Goal: Task Accomplishment & Management: Complete application form

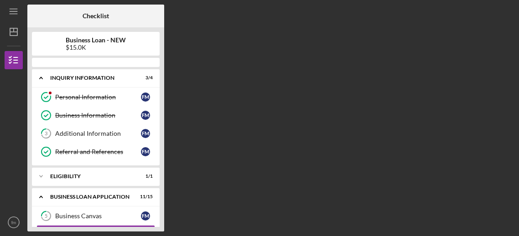
scroll to position [85, 0]
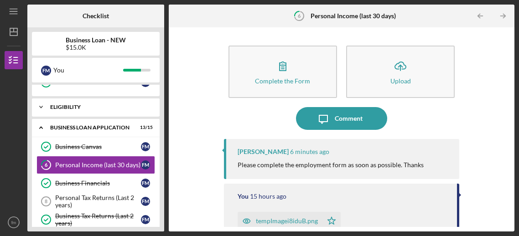
click at [112, 100] on div "Icon/Expander ELIGIBILITY 1 / 1" at bounding box center [96, 107] width 128 height 18
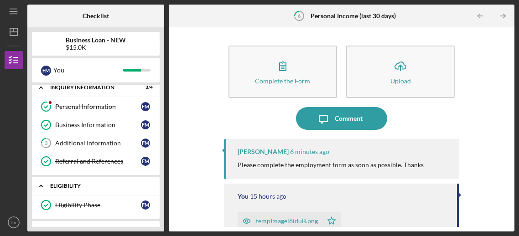
scroll to position [0, 0]
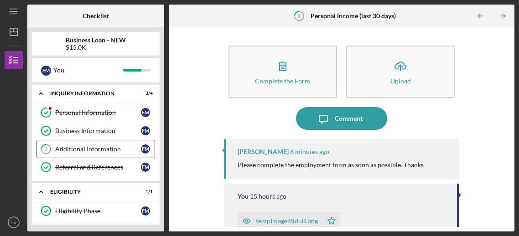
click at [86, 151] on div "Additional Information" at bounding box center [98, 148] width 86 height 7
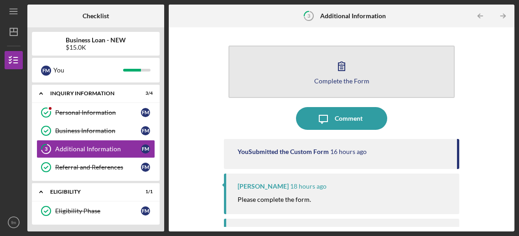
click at [343, 62] on icon "button" at bounding box center [341, 66] width 23 height 23
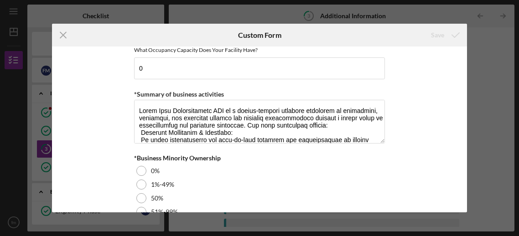
scroll to position [1159, 0]
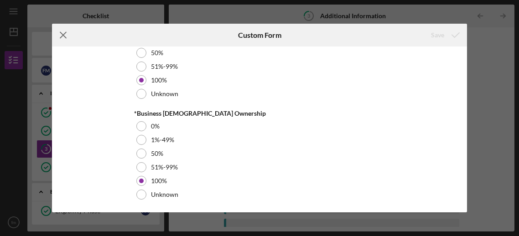
click at [66, 32] on icon "Icon/Menu Close" at bounding box center [63, 35] width 23 height 23
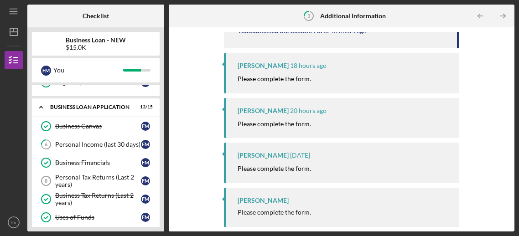
scroll to position [131, 0]
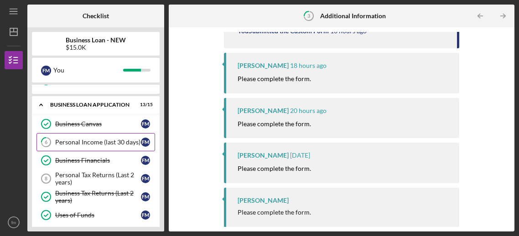
click at [113, 145] on link "6 Personal Income (last 30 days) f m" at bounding box center [95, 142] width 119 height 18
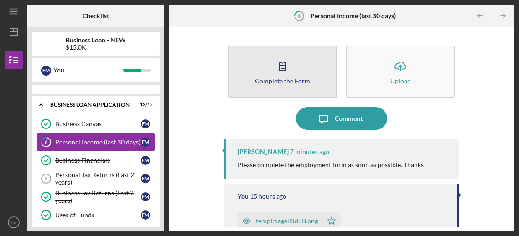
click at [307, 81] on div "Complete the Form" at bounding box center [282, 80] width 55 height 7
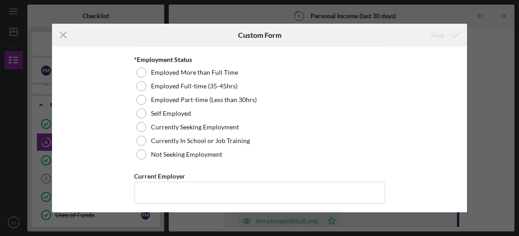
scroll to position [29, 0]
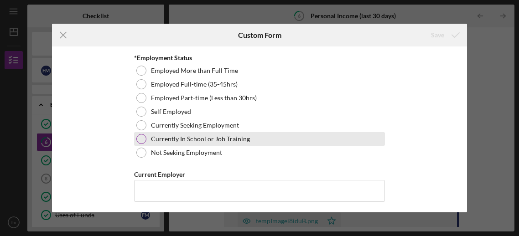
click at [240, 142] on label "Currently In School or Job Training" at bounding box center [200, 138] width 99 height 7
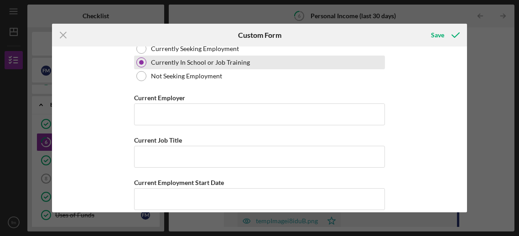
scroll to position [108, 0]
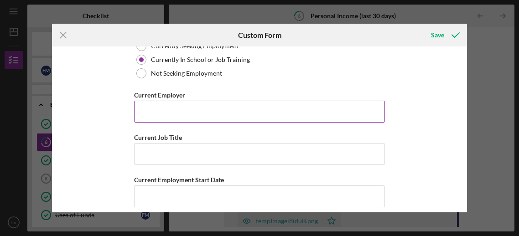
click at [329, 112] on input "Current Employer" at bounding box center [259, 112] width 251 height 22
type input "sassiy"
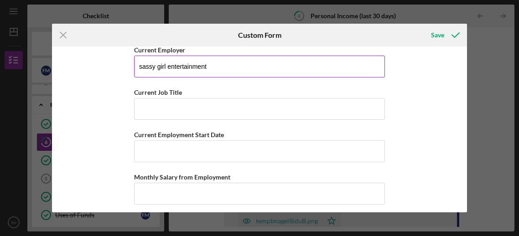
scroll to position [157, 0]
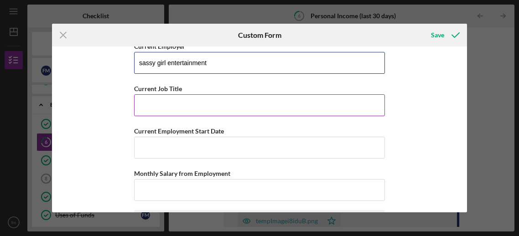
type input "sassy girl entertainment"
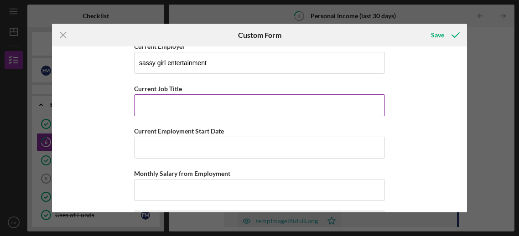
click at [273, 104] on input "Current Job Title" at bounding box center [259, 105] width 251 height 22
type input "ceo"
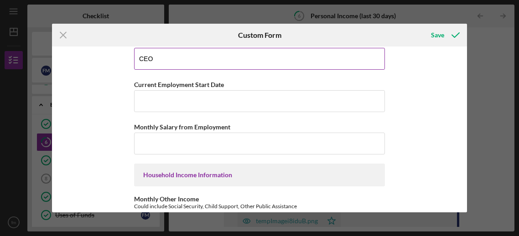
scroll to position [204, 0]
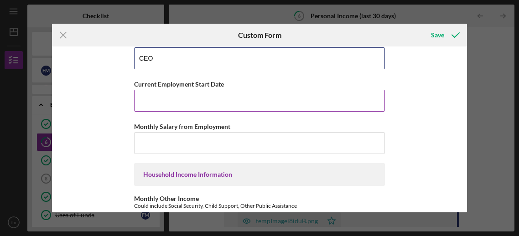
type input "CEO"
click at [301, 99] on input "Current Employment Start Date" at bounding box center [259, 101] width 251 height 22
type input "feb"
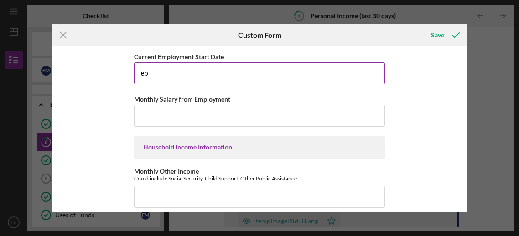
scroll to position [233, 0]
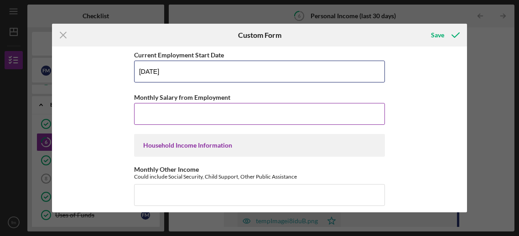
type input "[DATE]"
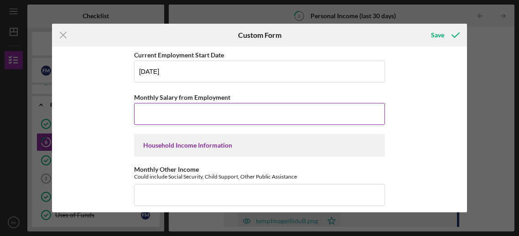
click at [282, 113] on input "Monthly Salary from Employment" at bounding box center [259, 114] width 251 height 22
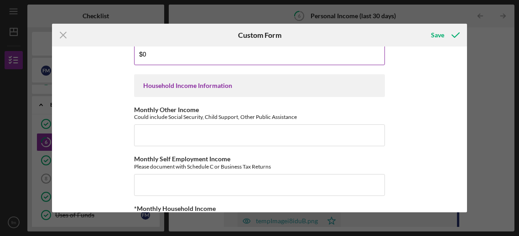
scroll to position [293, 0]
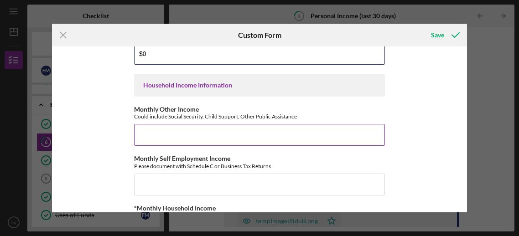
type input "$0"
click at [281, 131] on input "Monthly Other Income" at bounding box center [259, 135] width 251 height 22
type input "$1,076.00"
drag, startPoint x: 172, startPoint y: 136, endPoint x: 129, endPoint y: 137, distance: 42.9
click at [129, 137] on div "Employment Information *Employment Status Employed More than Full Time Employed…" at bounding box center [259, 129] width 415 height 166
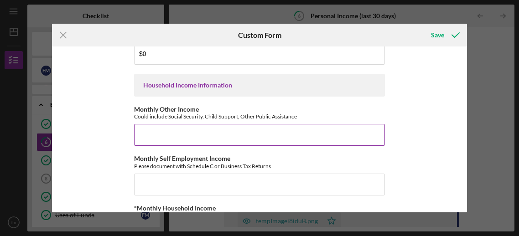
click at [172, 121] on div "Monthly Other Income Could include Social Security, Child Support, Other Public…" at bounding box center [259, 126] width 251 height 40
click at [163, 134] on input "Monthly Other Income" at bounding box center [259, 135] width 251 height 22
type input "$1"
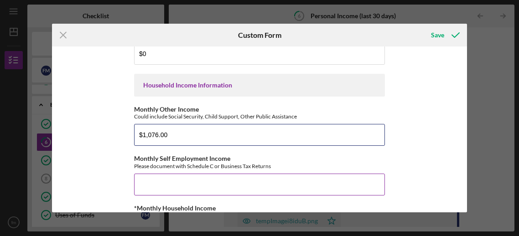
type input "$1,076.00"
click at [176, 192] on input "Monthly Self Employment Income" at bounding box center [259, 185] width 251 height 22
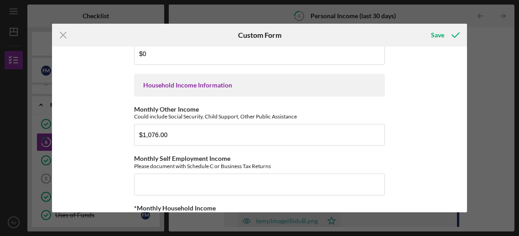
drag, startPoint x: 467, startPoint y: 117, endPoint x: 467, endPoint y: 123, distance: 5.9
click at [467, 123] on div "Icon/Menu Close Custom Form Save Employment Information *Employment Status Empl…" at bounding box center [259, 118] width 519 height 236
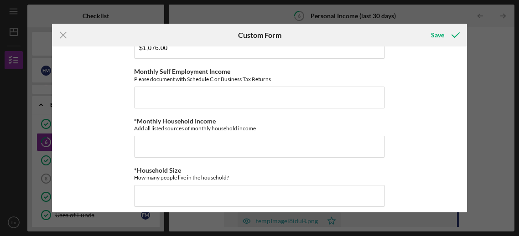
scroll to position [387, 0]
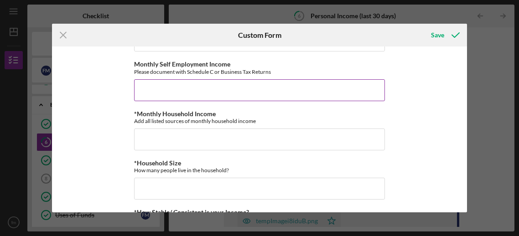
click at [163, 84] on input "Monthly Self Employment Income" at bounding box center [259, 90] width 251 height 22
type input "$0"
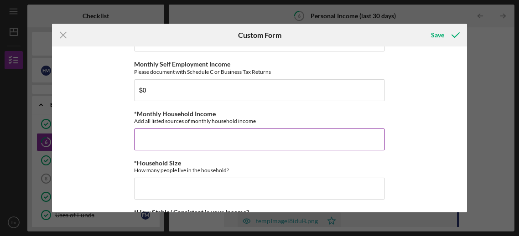
click at [160, 141] on input "*Monthly Household Income" at bounding box center [259, 140] width 251 height 22
click at [178, 138] on input "*Monthly Household Income" at bounding box center [259, 140] width 251 height 22
click at [221, 140] on input "*Monthly Household Income" at bounding box center [259, 140] width 251 height 22
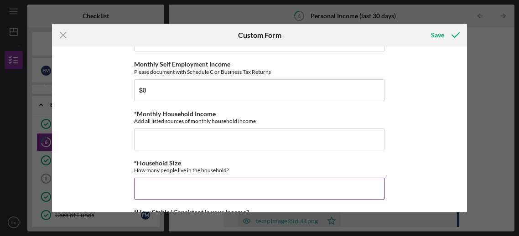
click at [167, 186] on input "*Household Size" at bounding box center [259, 189] width 251 height 22
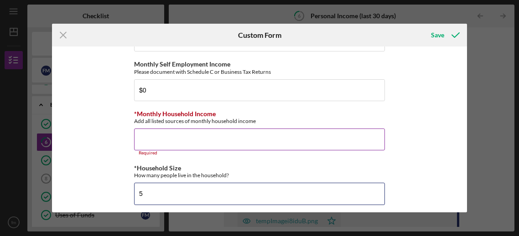
type input "5"
click at [150, 141] on input "*Monthly Household Income" at bounding box center [259, 140] width 251 height 22
type input "$"
click at [467, 165] on div "Icon/Menu Close Custom Form Save Employment Information *Employment Status Empl…" at bounding box center [259, 118] width 519 height 236
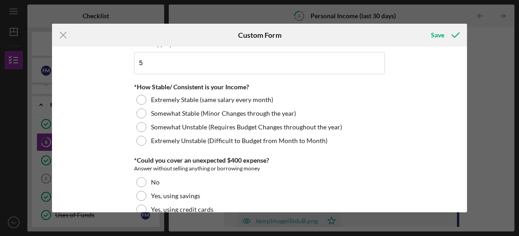
scroll to position [519, 0]
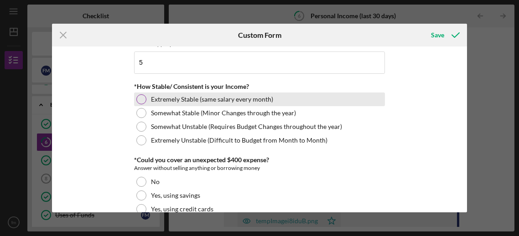
click at [138, 100] on div at bounding box center [141, 99] width 10 height 10
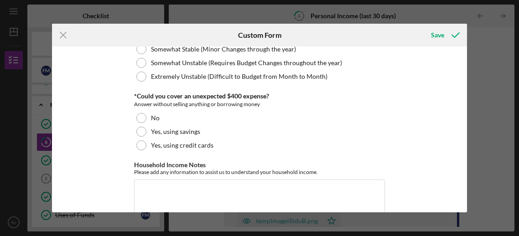
scroll to position [584, 0]
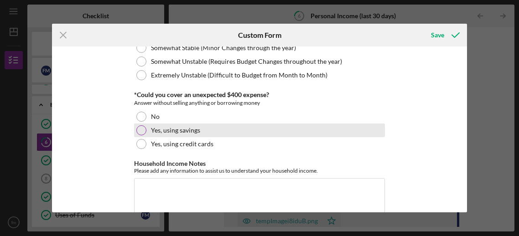
click at [139, 129] on div at bounding box center [141, 130] width 10 height 10
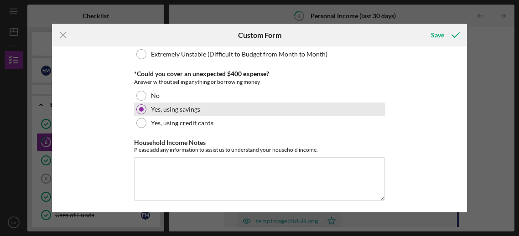
scroll to position [607, 0]
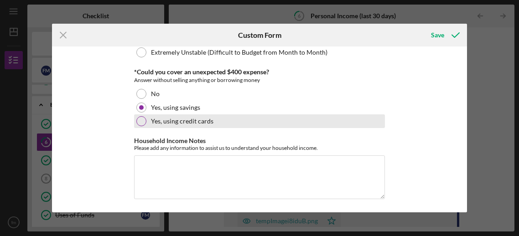
click at [140, 124] on div at bounding box center [141, 121] width 10 height 10
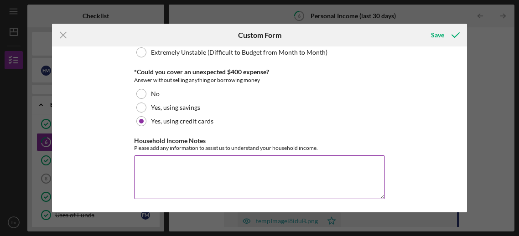
click at [279, 168] on textarea "Household Income Notes" at bounding box center [259, 177] width 251 height 44
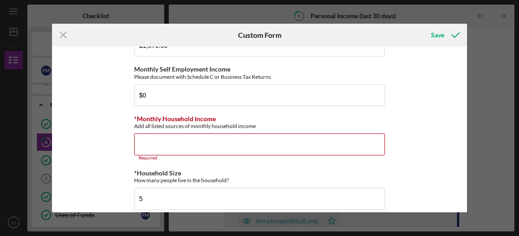
scroll to position [382, 0]
type textarea "child support"
click at [244, 142] on input "*Monthly Household Income" at bounding box center [259, 145] width 251 height 22
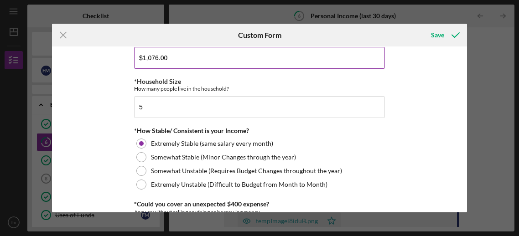
scroll to position [601, 0]
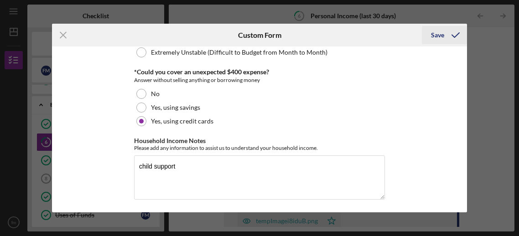
type input "$1,076.00"
click at [450, 41] on icon "submit" at bounding box center [455, 35] width 23 height 23
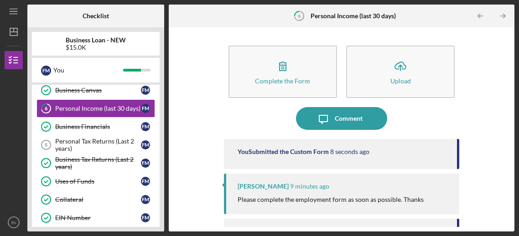
scroll to position [164, 0]
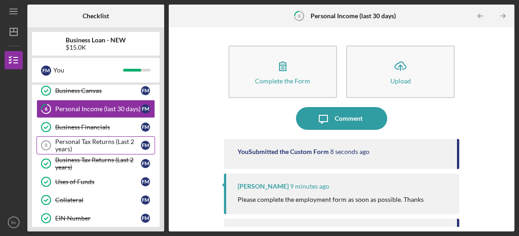
click at [125, 146] on div "Personal Tax Returns (Last 2 years)" at bounding box center [98, 145] width 86 height 15
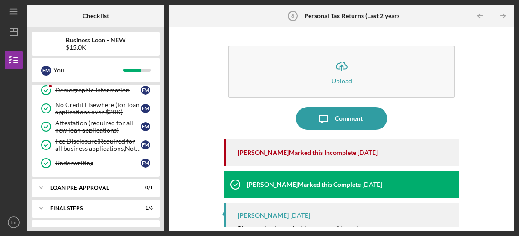
scroll to position [336, 0]
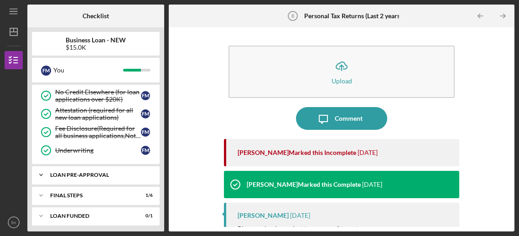
click at [106, 175] on div "Icon/Expander LOAN PRE-APPROVAL 0 / 1" at bounding box center [96, 175] width 128 height 18
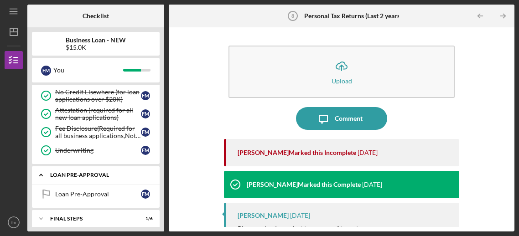
scroll to position [359, 0]
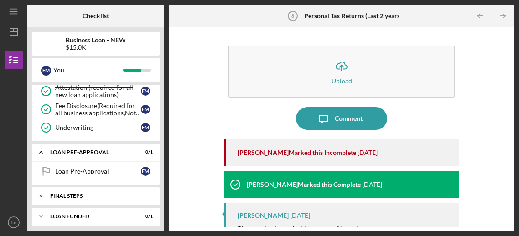
click at [88, 196] on div "Icon/Expander FINAL STEPS 1 / 6" at bounding box center [96, 196] width 128 height 18
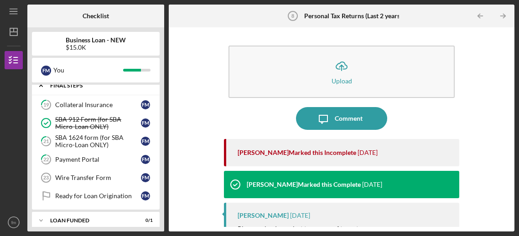
scroll to position [473, 0]
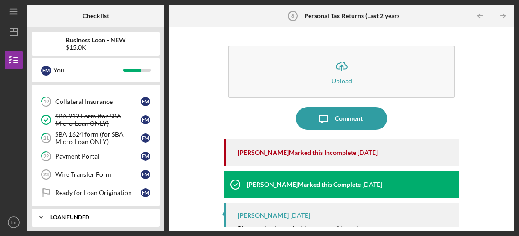
click at [88, 215] on div "LOAN FUNDED" at bounding box center [99, 217] width 98 height 5
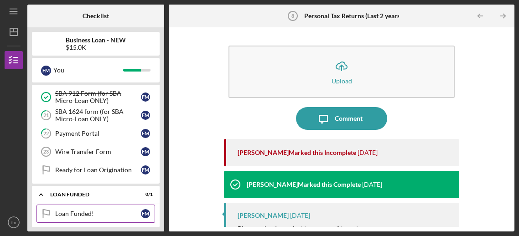
click at [88, 212] on div "Loan Funded!" at bounding box center [98, 213] width 86 height 7
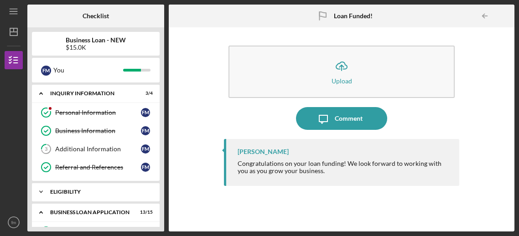
click at [109, 193] on div "ELIGIBILITY" at bounding box center [99, 191] width 98 height 5
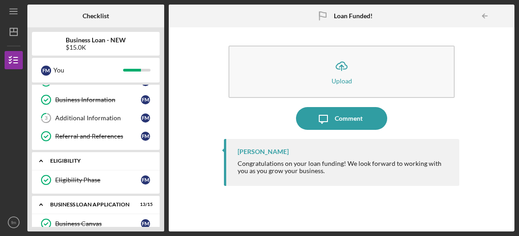
scroll to position [31, 0]
click at [104, 187] on link "Eligibility Phase Eligibility Phase f m" at bounding box center [95, 180] width 119 height 18
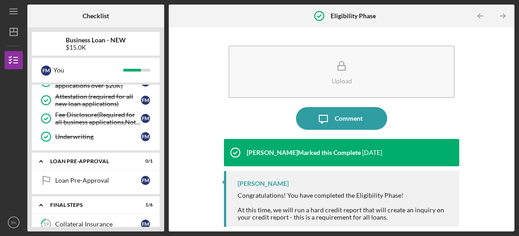
scroll to position [375, 0]
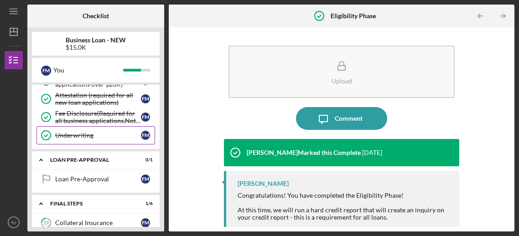
click at [111, 138] on link "Underwriting Underwriting f m" at bounding box center [95, 135] width 119 height 18
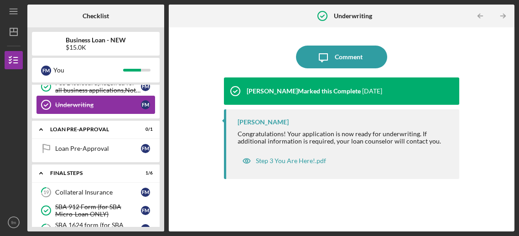
scroll to position [406, 0]
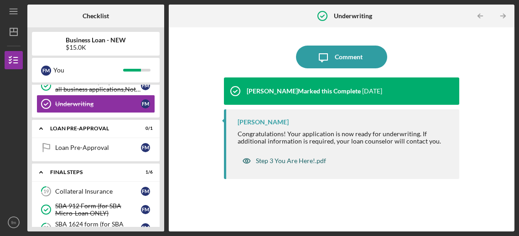
click at [299, 164] on div "Step 3 You Are Here!.pdf" at bounding box center [291, 160] width 70 height 7
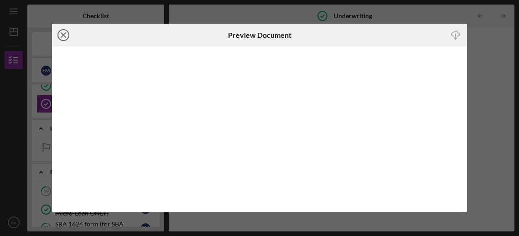
click at [63, 39] on icon "Icon/Close" at bounding box center [63, 35] width 23 height 23
